Goal: Task Accomplishment & Management: Manage account settings

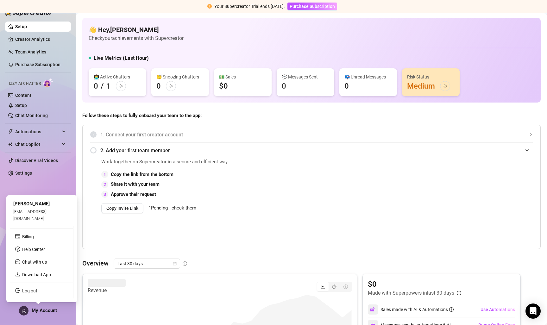
click at [41, 312] on span "My Account" at bounding box center [44, 311] width 25 height 6
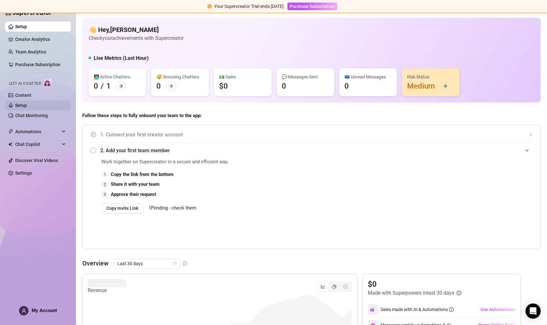
click at [27, 106] on link "Setup" at bounding box center [21, 105] width 12 height 5
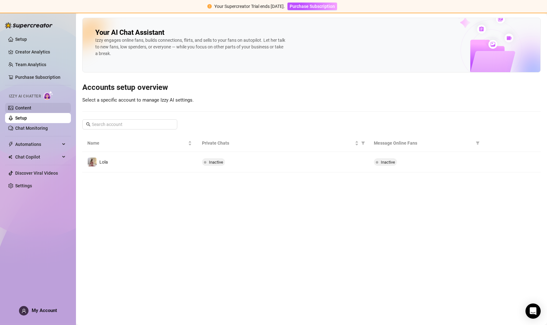
click at [23, 107] on link "Content" at bounding box center [23, 107] width 16 height 5
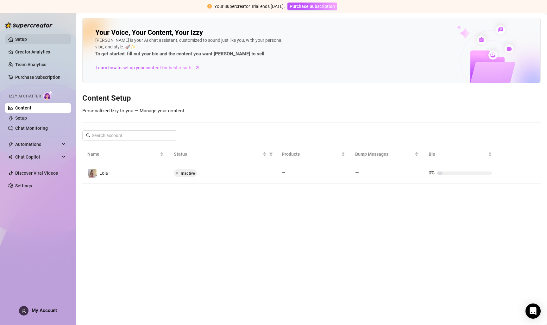
click at [27, 38] on link "Setup" at bounding box center [21, 39] width 12 height 5
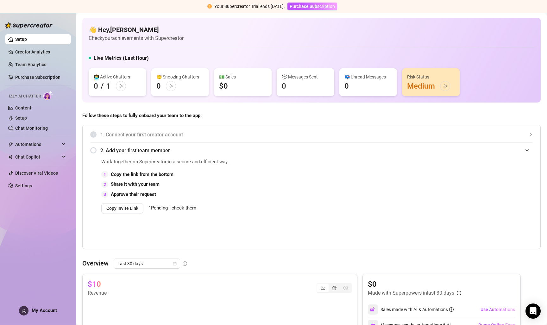
click at [184, 205] on span "1 Pending - check them" at bounding box center [172, 208] width 48 height 6
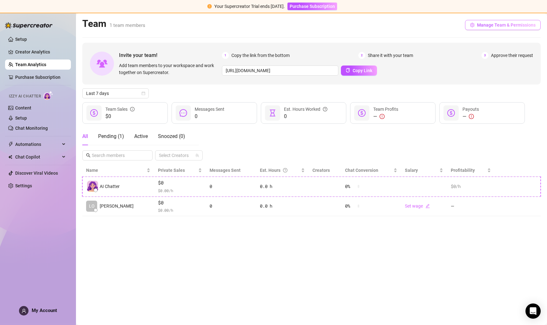
click at [504, 27] on span "Manage Team & Permissions" at bounding box center [506, 24] width 59 height 5
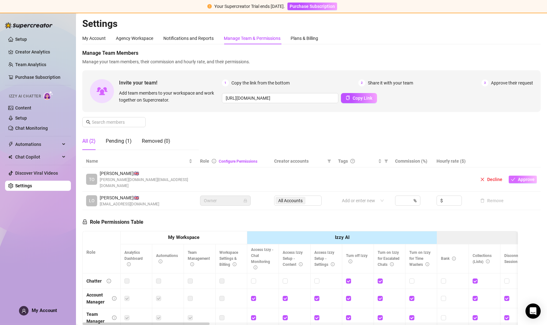
click at [528, 177] on span "Approve" at bounding box center [526, 179] width 17 height 5
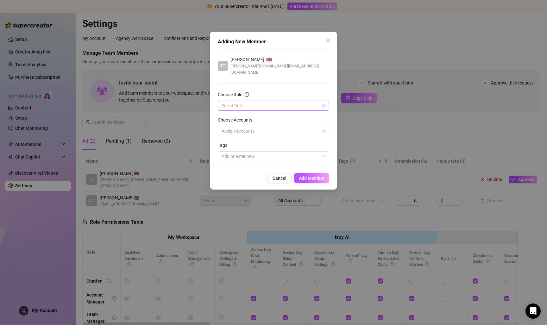
click at [312, 101] on input "Choose Role" at bounding box center [271, 105] width 98 height 9
click at [244, 143] on div "Supervisor" at bounding box center [273, 142] width 101 height 7
click at [240, 101] on span "Supervisor" at bounding box center [274, 105] width 104 height 9
click at [241, 153] on div "Owner" at bounding box center [273, 152] width 101 height 7
click at [247, 152] on div at bounding box center [270, 156] width 102 height 9
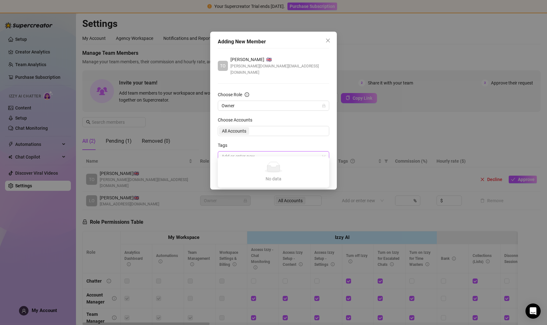
click at [290, 142] on div "Tags" at bounding box center [273, 146] width 111 height 9
click at [312, 173] on button "Add Member" at bounding box center [311, 178] width 35 height 10
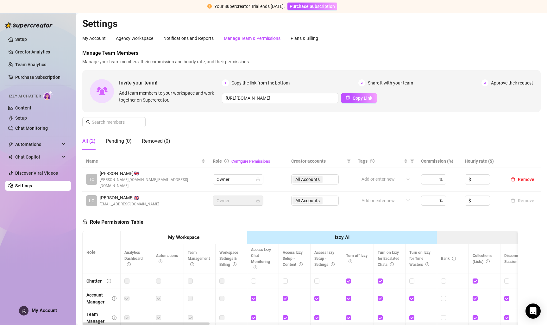
click at [40, 314] on div "My Account" at bounding box center [38, 310] width 38 height 9
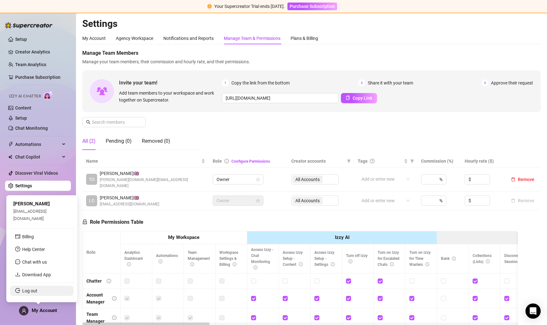
click at [37, 292] on link "Log out" at bounding box center [29, 290] width 15 height 5
